Goal: Task Accomplishment & Management: Manage account settings

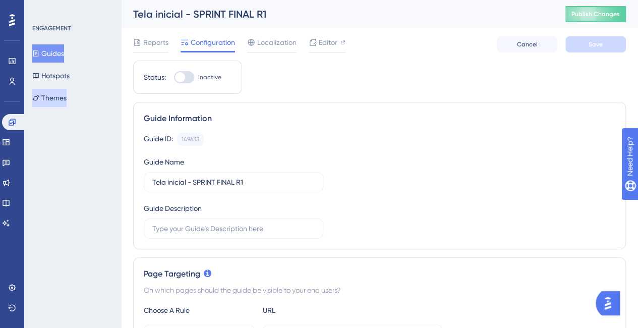
click at [67, 97] on button "Themes" at bounding box center [49, 98] width 34 height 18
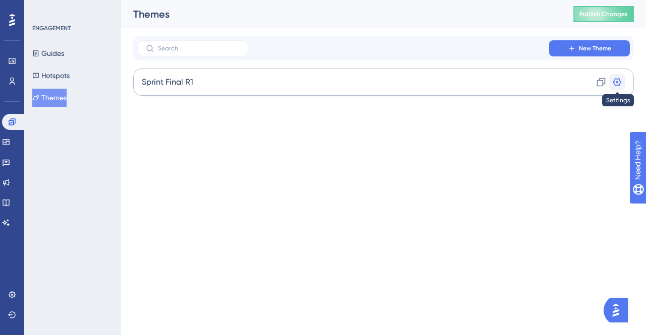
click at [618, 81] on icon at bounding box center [617, 82] width 10 height 10
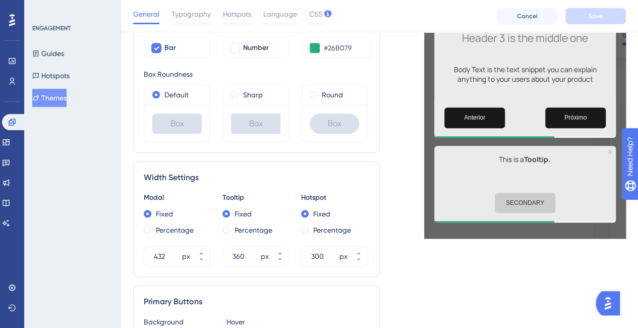
scroll to position [151, 0]
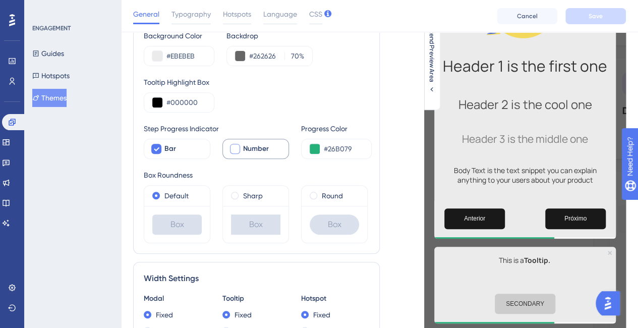
click at [232, 148] on div at bounding box center [235, 149] width 10 height 10
checkbox input "true"
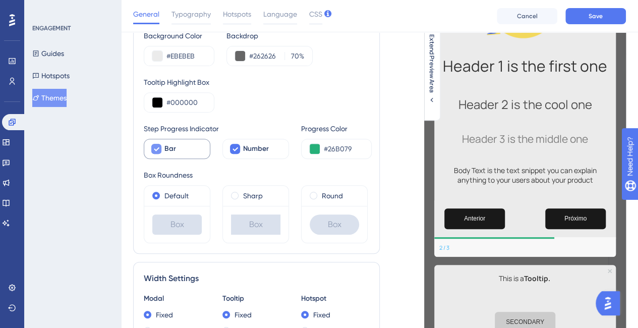
click at [161, 149] on div at bounding box center [156, 149] width 12 height 12
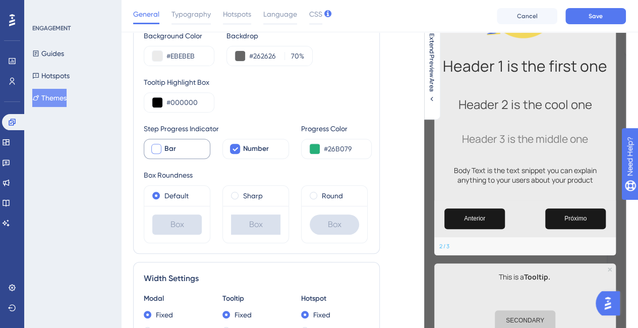
click at [161, 149] on div at bounding box center [156, 149] width 12 height 12
checkbox input "true"
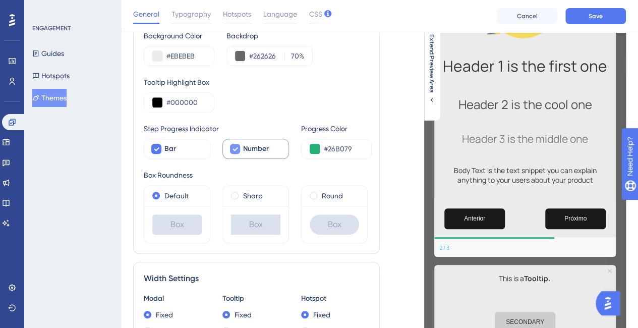
click at [240, 149] on div at bounding box center [235, 149] width 12 height 12
checkbox input "false"
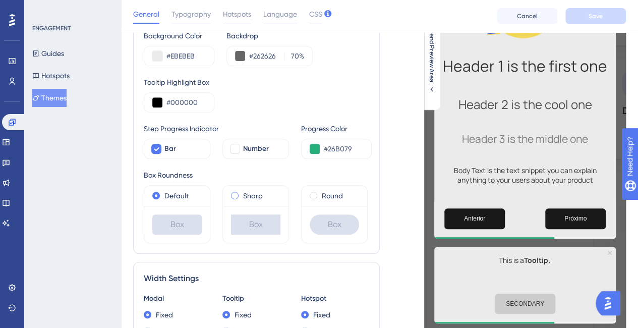
click at [237, 192] on span at bounding box center [235, 196] width 8 height 8
click at [242, 193] on input "radio" at bounding box center [242, 193] width 0 height 0
click at [323, 193] on label "Round" at bounding box center [332, 196] width 21 height 12
click at [167, 192] on label "Default" at bounding box center [176, 196] width 24 height 12
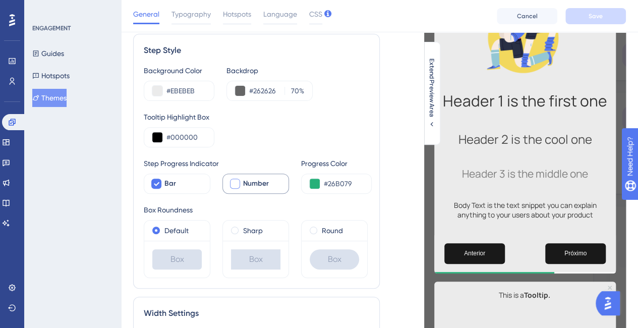
scroll to position [101, 0]
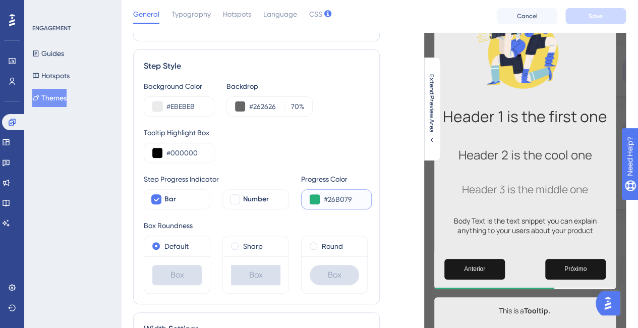
click at [314, 195] on button at bounding box center [315, 199] width 10 height 10
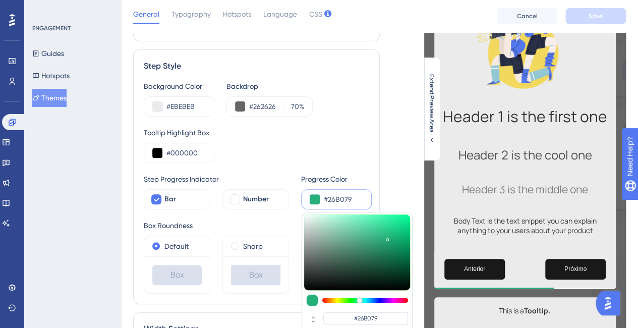
click at [358, 298] on div at bounding box center [360, 300] width 6 height 6
type input "#26b071"
type input "#26B071"
type input "#26b040"
type input "#26B05D"
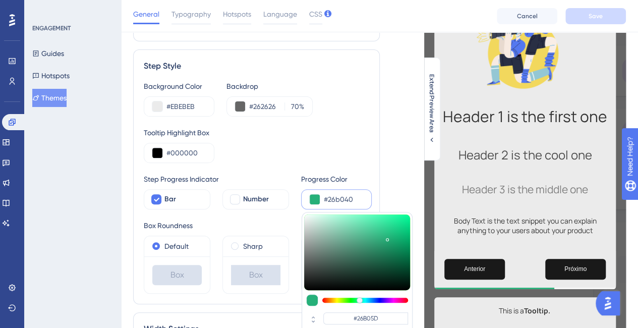
type input "#55b026"
type input "#26B040"
type input "#90b026"
type input "#55B026"
type input "#b09626"
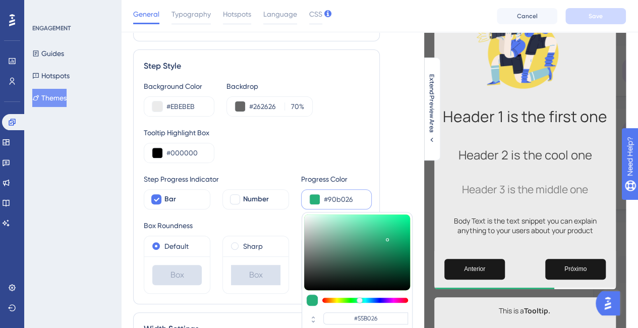
type input "#90B026"
type input "#b04d26"
type input "#B09626"
type input "#b03926"
type input "#B04D26"
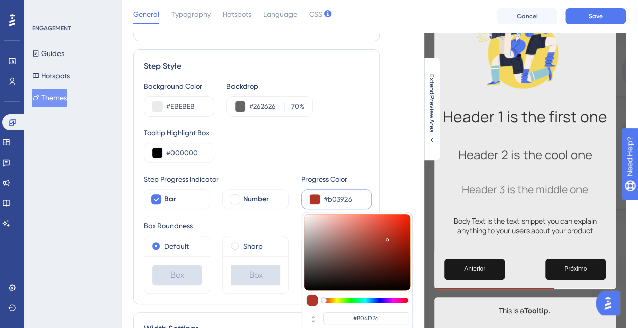
type input "#b03526"
type input "#B03926"
type input "#b02b26"
type input "#B02B26"
type input "#b02626"
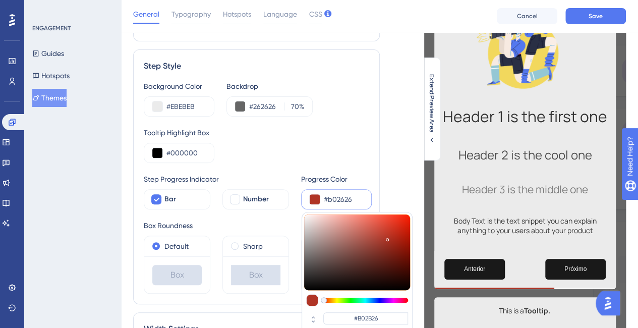
type input "#B02626"
click at [321, 298] on div at bounding box center [322, 300] width 6 height 6
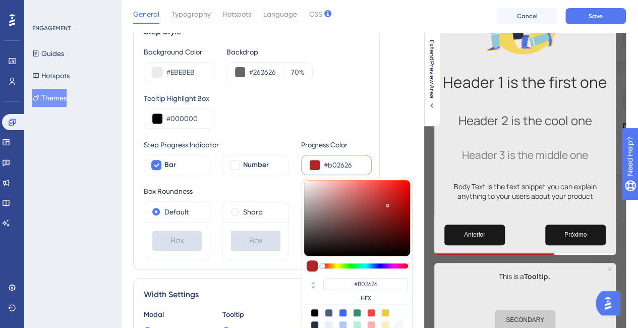
scroll to position [151, 0]
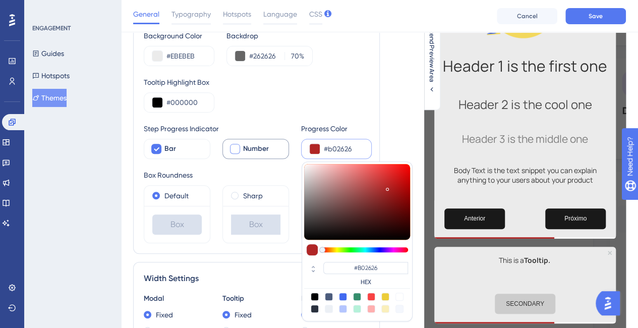
click at [236, 149] on div at bounding box center [235, 149] width 10 height 10
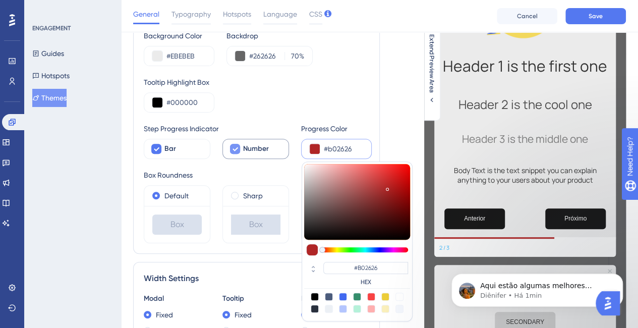
scroll to position [0, 0]
click at [236, 149] on icon at bounding box center [236, 149] width 6 height 4
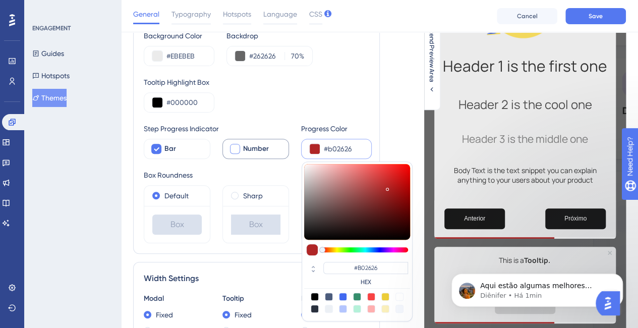
click at [238, 148] on div at bounding box center [235, 149] width 10 height 10
checkbox input "true"
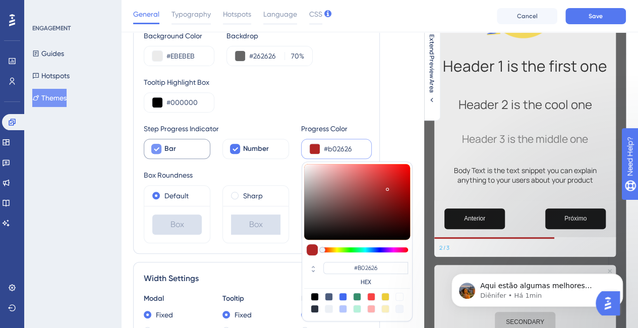
click at [168, 148] on span "Bar" at bounding box center [170, 149] width 12 height 12
click at [169, 149] on span "Bar" at bounding box center [170, 149] width 12 height 12
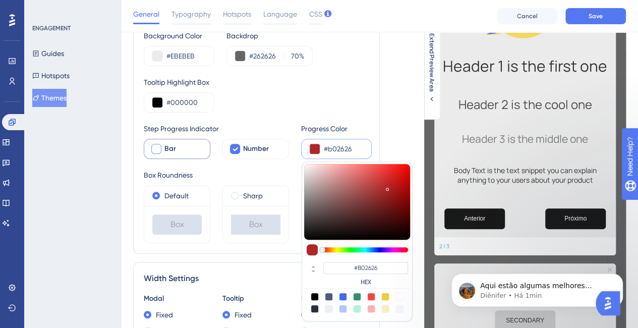
click at [169, 149] on span "Bar" at bounding box center [170, 149] width 12 height 12
checkbox input "true"
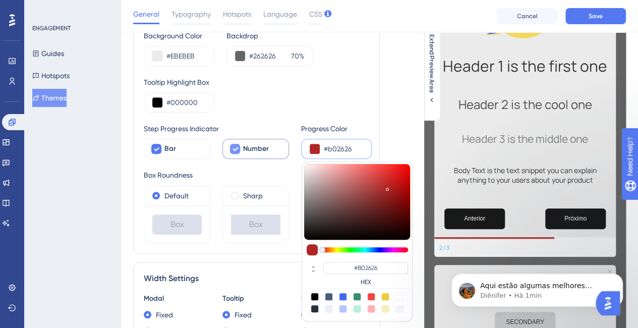
click at [237, 148] on icon at bounding box center [235, 149] width 6 height 8
checkbox input "false"
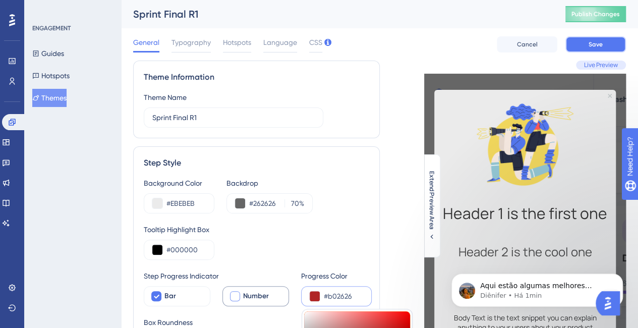
click at [595, 48] on span "Save" at bounding box center [596, 44] width 14 height 8
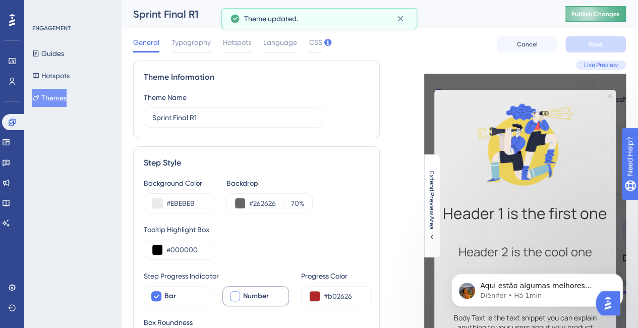
click at [615, 15] on span "Publish Changes" at bounding box center [596, 14] width 48 height 8
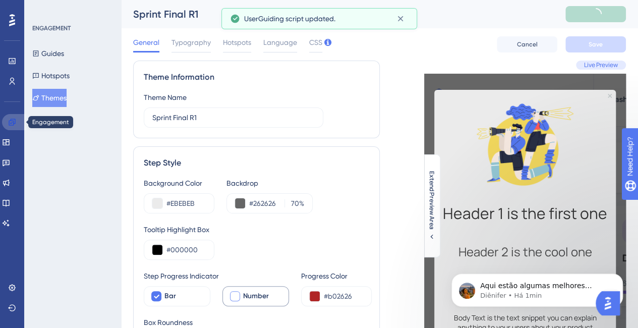
click at [14, 118] on icon at bounding box center [12, 122] width 8 height 8
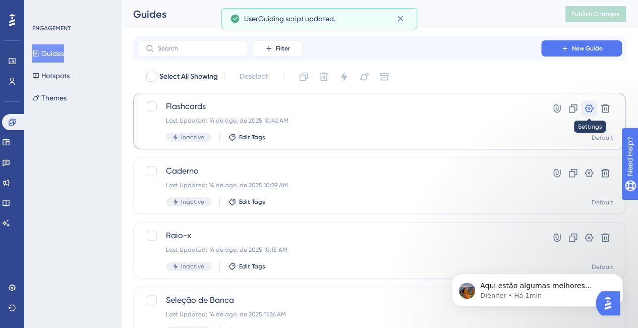
click at [594, 106] on button at bounding box center [589, 108] width 16 height 16
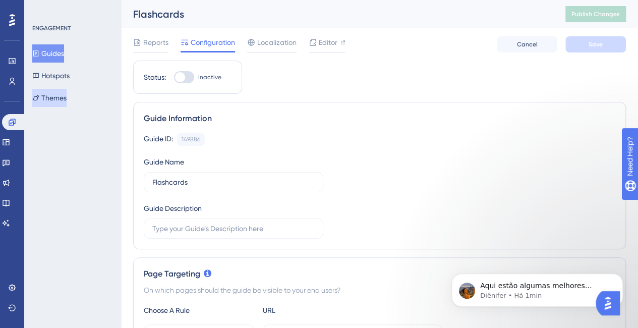
click at [64, 94] on button "Themes" at bounding box center [49, 98] width 34 height 18
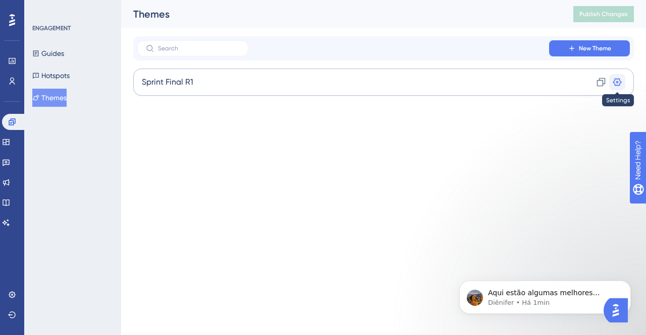
click at [622, 83] on button at bounding box center [617, 82] width 16 height 16
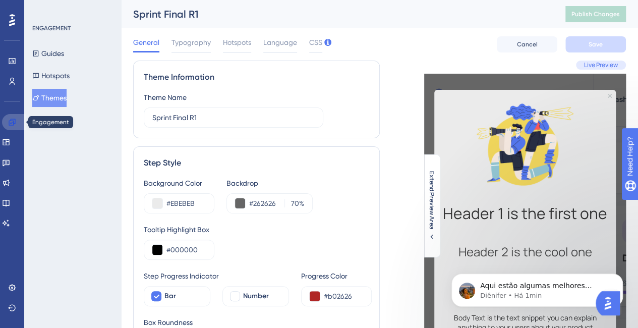
click at [10, 122] on icon at bounding box center [12, 122] width 8 height 8
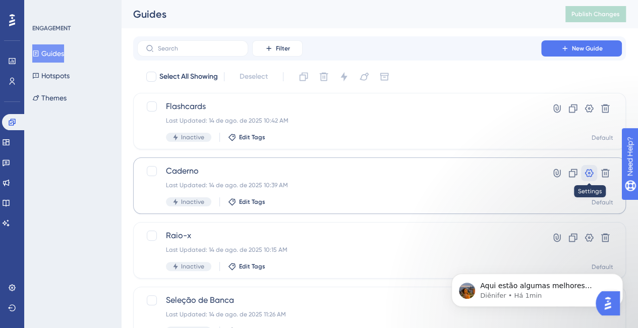
click at [592, 173] on icon at bounding box center [589, 173] width 10 height 10
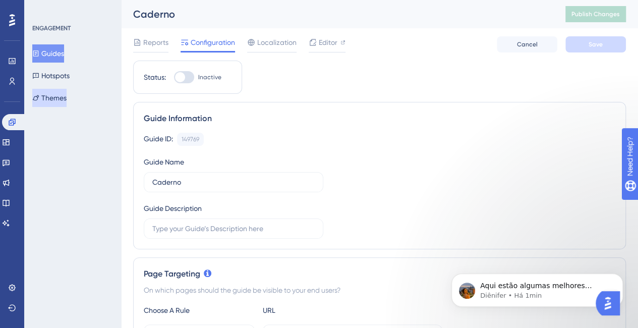
click at [62, 99] on button "Themes" at bounding box center [49, 98] width 34 height 18
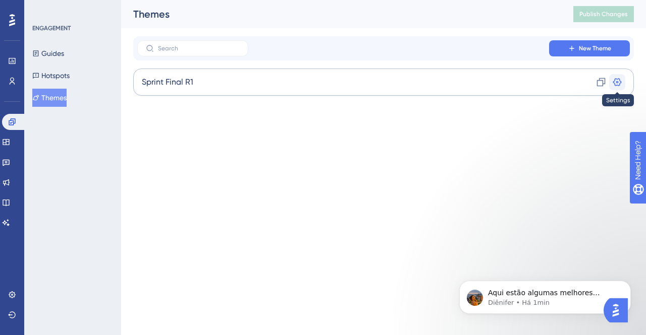
click at [614, 80] on icon at bounding box center [617, 82] width 9 height 8
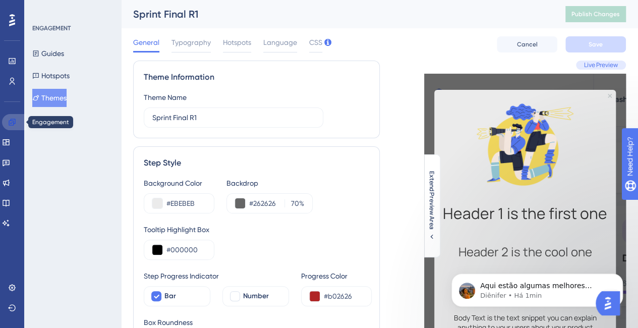
click at [12, 124] on icon at bounding box center [12, 122] width 8 height 8
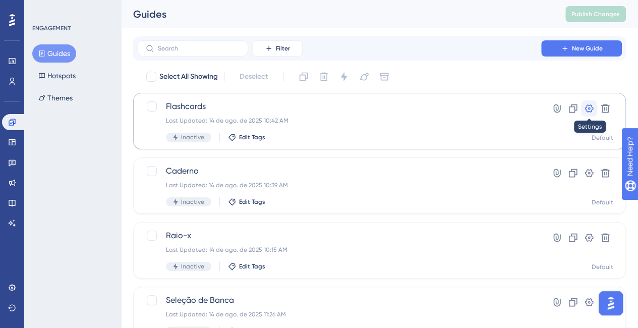
click at [593, 112] on icon at bounding box center [589, 108] width 10 height 10
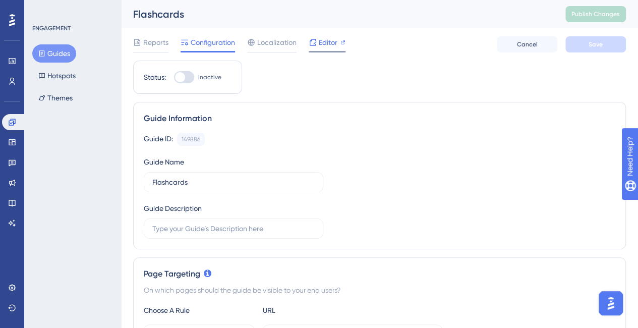
click at [323, 41] on span "Editor" at bounding box center [328, 42] width 19 height 12
